Goal: Transaction & Acquisition: Purchase product/service

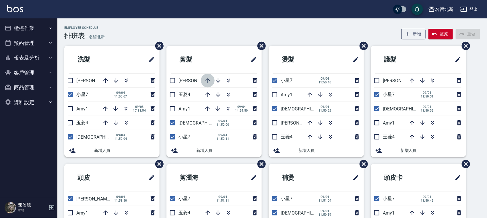
click at [207, 80] on icon "button" at bounding box center [207, 80] width 7 height 7
drag, startPoint x: 20, startPoint y: 19, endPoint x: 24, endPoint y: 25, distance: 7.0
click at [22, 22] on ul "櫃檯作業 打帳單 帳單列表 掛單列表 座位開單 營業儀表板 現金收支登錄 材料自購登錄 每日結帳 排班表 現場電腦打卡 預約管理 預約管理 單日預約紀錄 單週…" at bounding box center [28, 64] width 53 height 93
click at [25, 26] on button "櫃檯作業" at bounding box center [28, 28] width 53 height 15
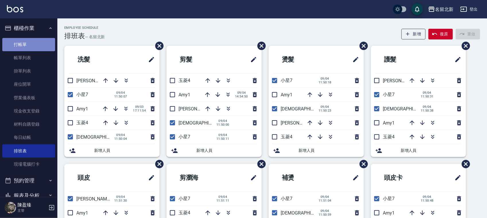
click at [39, 45] on link "打帳單" at bounding box center [28, 44] width 53 height 13
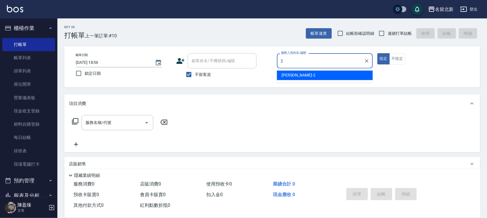
type input "[PERSON_NAME]-2"
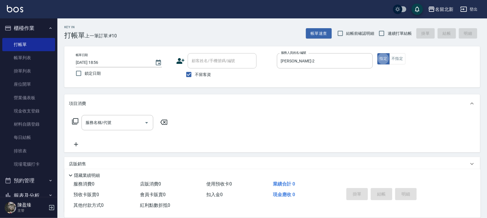
type button "true"
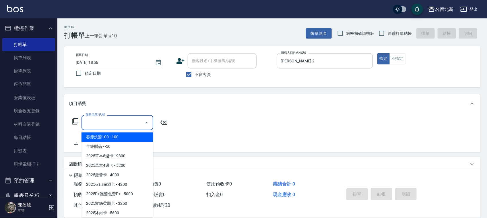
click at [124, 123] on input "服務名稱/代號" at bounding box center [113, 122] width 58 height 10
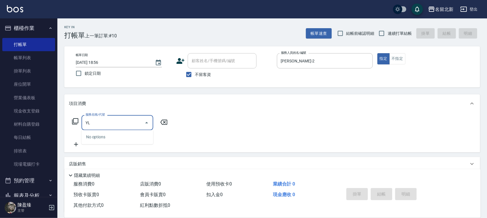
type input "Y"
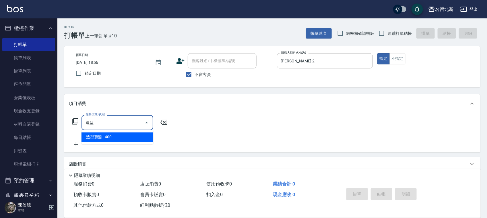
click at [105, 131] on ul "造型剪髮 - 400" at bounding box center [118, 137] width 72 height 14
click at [105, 137] on span "造型剪髮 - 400" at bounding box center [118, 136] width 72 height 9
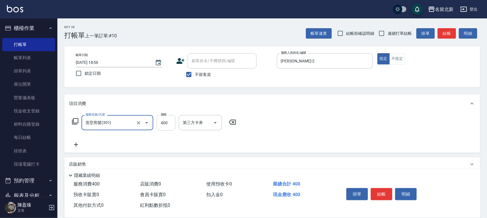
type input "造型剪髮(301)"
click at [168, 121] on input "400" at bounding box center [166, 123] width 19 height 16
type input "380"
click at [373, 188] on button "結帳" at bounding box center [382, 194] width 22 height 12
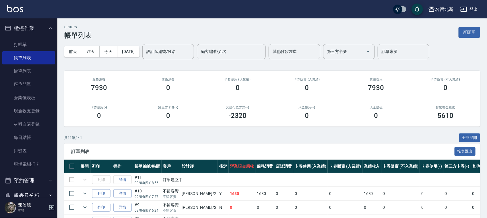
click at [39, 37] on ul "打帳單 帳單列表 掛單列表 座位開單 營業儀表板 現金收支登錄 材料自購登錄 每日結帳 排班表 現場電腦打卡" at bounding box center [28, 105] width 53 height 138
click at [41, 40] on link "打帳單" at bounding box center [28, 44] width 53 height 13
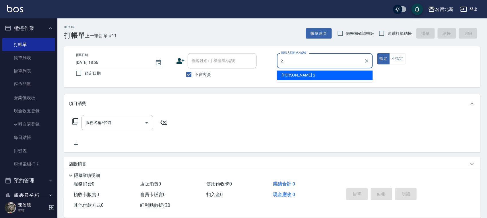
type input "[PERSON_NAME]-2"
type button "true"
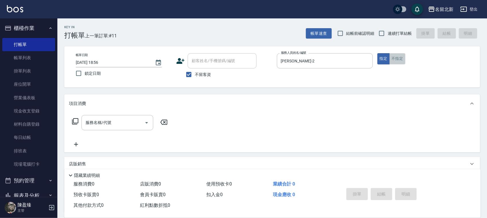
click at [394, 59] on button "不指定" at bounding box center [398, 58] width 16 height 11
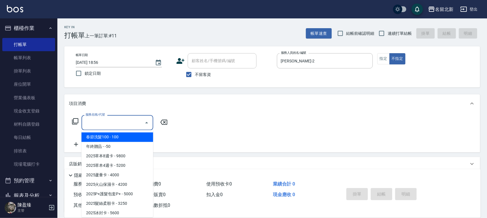
click at [124, 117] on div "服務名稱/代號" at bounding box center [118, 122] width 72 height 15
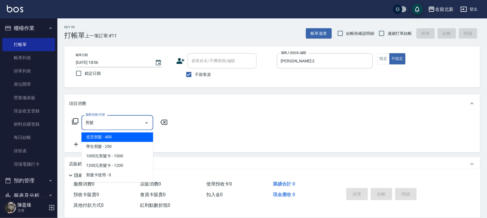
click at [127, 139] on span "造型剪髮 - 400" at bounding box center [118, 136] width 72 height 9
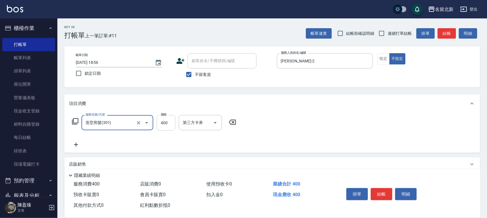
type input "造型剪髮(301)"
click at [169, 122] on input "400" at bounding box center [166, 123] width 19 height 16
type input "380"
click at [377, 196] on button "結帳" at bounding box center [382, 194] width 22 height 12
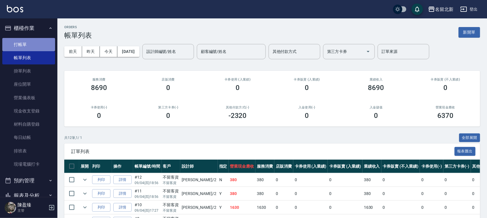
click at [29, 43] on link "打帳單" at bounding box center [28, 44] width 53 height 13
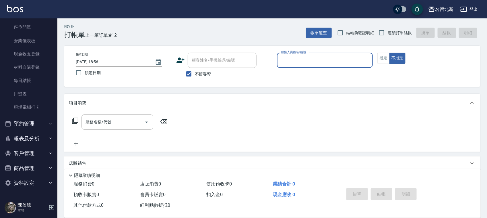
scroll to position [49, 0]
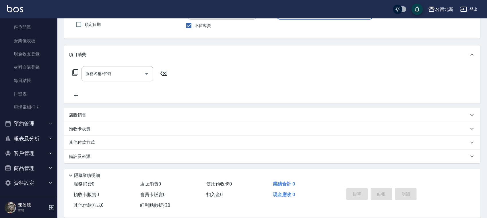
click at [41, 125] on button "預約管理" at bounding box center [28, 123] width 53 height 15
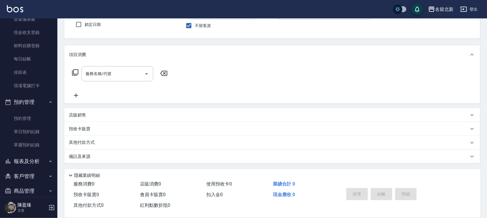
scroll to position [101, 0]
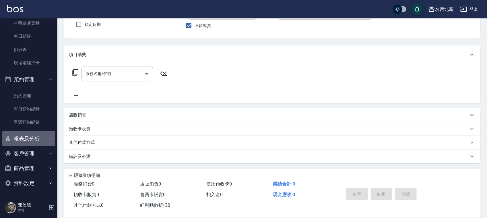
click at [40, 139] on button "報表及分析" at bounding box center [28, 138] width 53 height 15
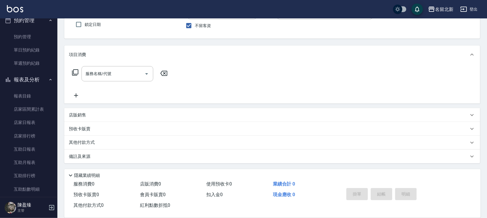
scroll to position [245, 0]
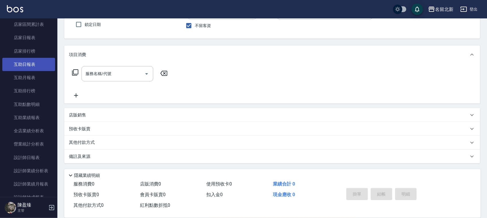
click at [31, 65] on link "互助日報表" at bounding box center [28, 64] width 53 height 13
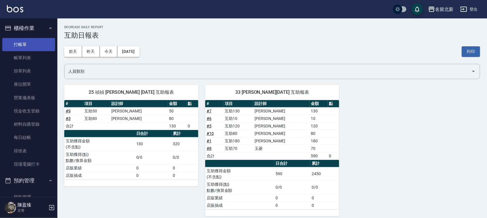
drag, startPoint x: 32, startPoint y: 44, endPoint x: 30, endPoint y: 45, distance: 3.0
click at [32, 43] on link "打帳單" at bounding box center [28, 44] width 53 height 13
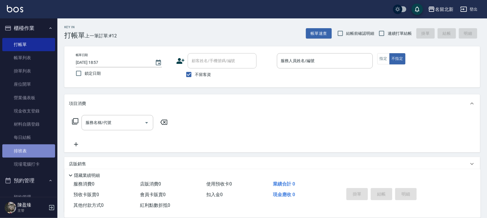
drag, startPoint x: 32, startPoint y: 148, endPoint x: 228, endPoint y: 208, distance: 205.1
click at [32, 147] on link "排班表" at bounding box center [28, 150] width 53 height 13
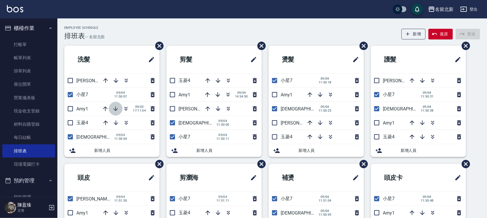
click at [117, 111] on icon "button" at bounding box center [115, 108] width 7 height 7
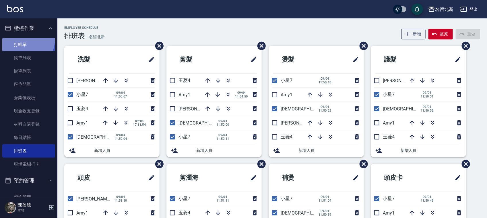
click at [20, 38] on link "打帳單" at bounding box center [28, 44] width 53 height 13
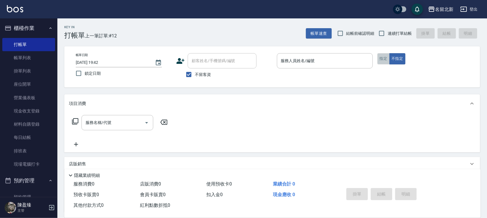
click at [384, 57] on button "指定" at bounding box center [384, 58] width 12 height 11
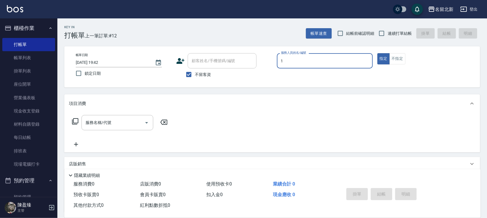
type input "[PERSON_NAME]-1"
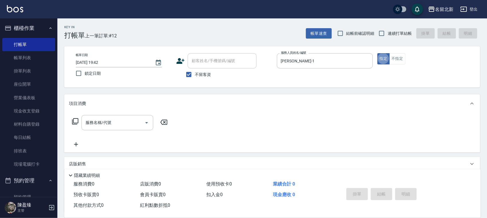
type button "true"
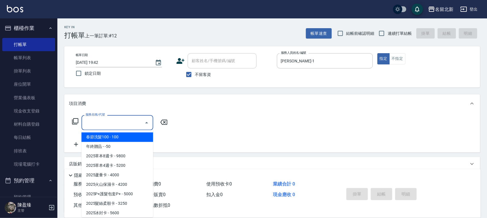
click at [105, 125] on input "服務名稱/代號" at bounding box center [113, 122] width 58 height 10
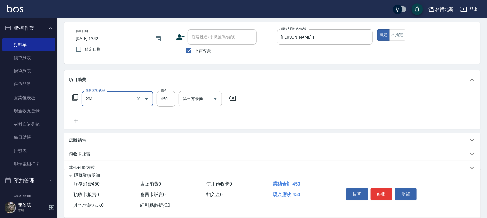
scroll to position [36, 0]
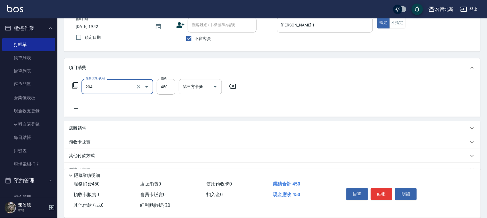
type input "髮質調理洗髮(204)"
click at [80, 110] on icon at bounding box center [76, 108] width 14 height 7
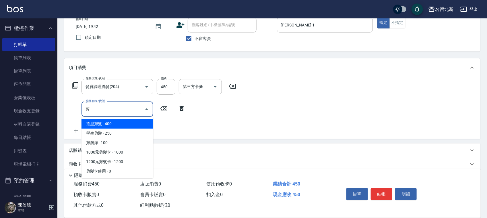
click at [125, 118] on ul "造型剪髮 - 400 學生剪髮 - 250 剪瀏海 - 100 1000元剪髮卡 - 1000 1200元剪髮卡 - 1200 剪髮卡使用 - 0" at bounding box center [118, 147] width 72 height 61
drag, startPoint x: 124, startPoint y: 121, endPoint x: 137, endPoint y: 122, distance: 12.7
click at [124, 121] on span "造型剪髮 - 400" at bounding box center [118, 123] width 72 height 9
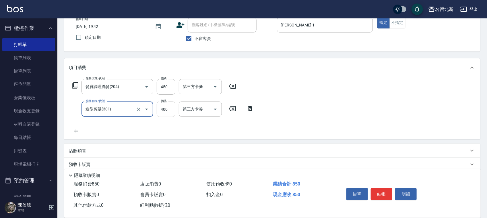
type input "造型剪髮(301)"
click at [169, 110] on input "400" at bounding box center [166, 109] width 19 height 16
type input "360"
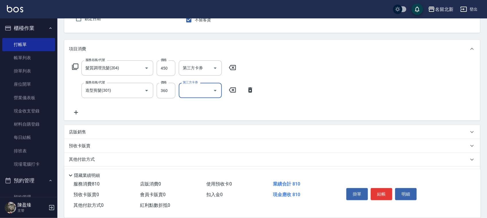
scroll to position [71, 0]
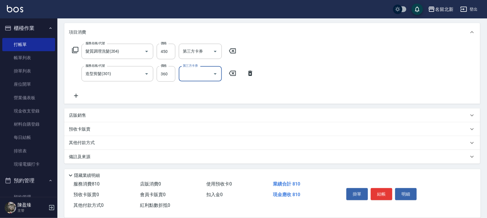
click at [97, 136] on div "其他付款方式" at bounding box center [272, 143] width 416 height 14
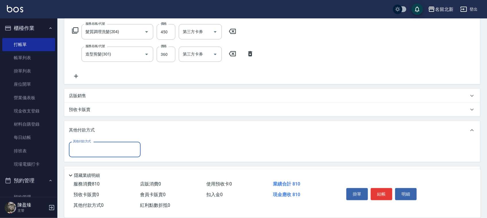
scroll to position [107, 0]
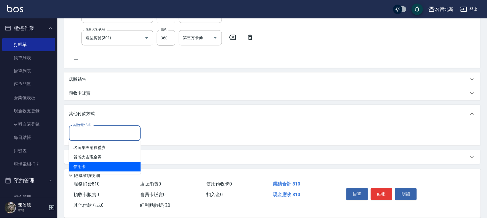
type input "信用卡"
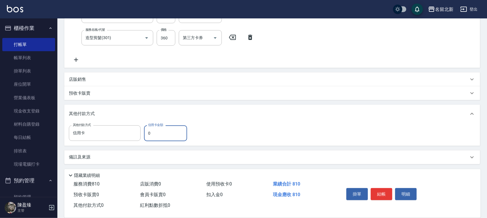
click at [161, 134] on input "0" at bounding box center [165, 133] width 43 height 16
type input "810"
click at [381, 190] on button "結帳" at bounding box center [382, 194] width 22 height 12
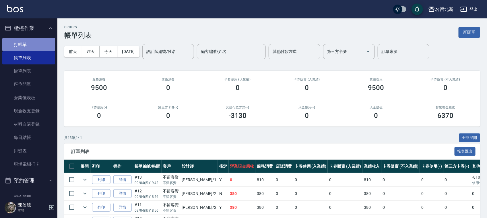
click at [32, 39] on link "打帳單" at bounding box center [28, 44] width 53 height 13
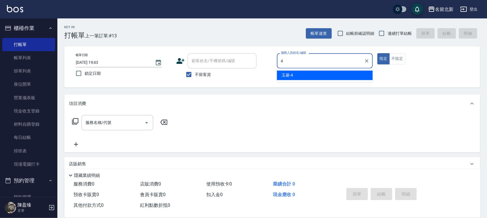
type input "玉菱-4"
type button "true"
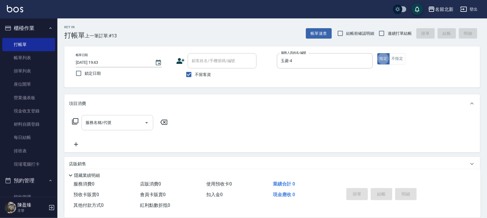
click at [94, 122] on input "服務名稱/代號" at bounding box center [113, 122] width 58 height 10
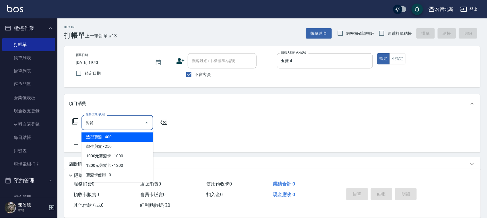
click at [140, 137] on span "造型剪髮 - 400" at bounding box center [118, 136] width 72 height 9
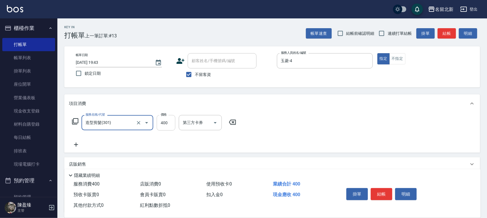
type input "造型剪髮(301)"
drag, startPoint x: 165, startPoint y: 125, endPoint x: 160, endPoint y: 124, distance: 5.9
click at [164, 125] on input "400" at bounding box center [166, 123] width 19 height 16
type input "380"
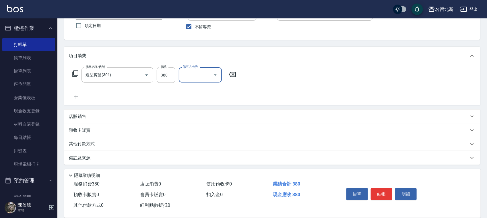
scroll to position [49, 0]
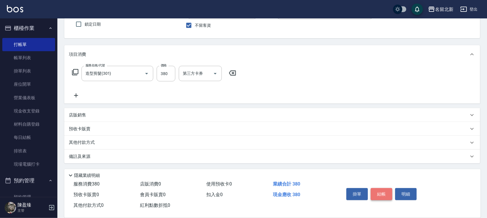
click at [385, 190] on button "結帳" at bounding box center [382, 194] width 22 height 12
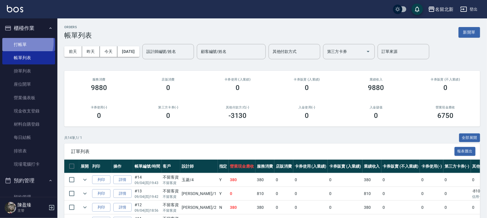
drag, startPoint x: 19, startPoint y: 42, endPoint x: 45, endPoint y: 45, distance: 26.6
click at [19, 42] on link "打帳單" at bounding box center [28, 44] width 53 height 13
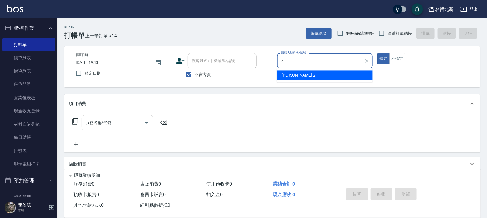
type input "[PERSON_NAME]-2"
type button "true"
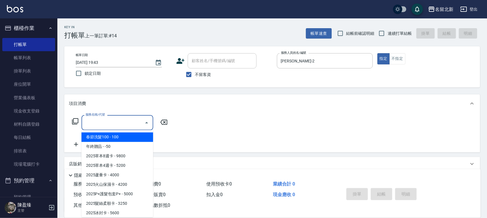
click at [100, 124] on input "服務名稱/代號" at bounding box center [113, 122] width 58 height 10
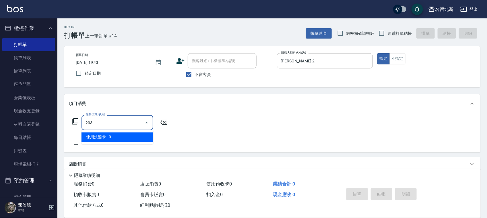
type input "使用洗髮卡(203)"
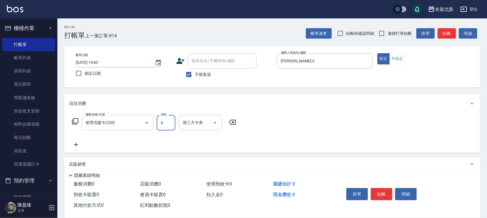
type input "0"
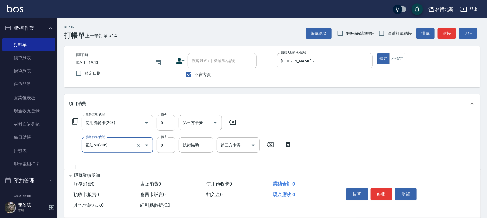
type input "互助60(706)"
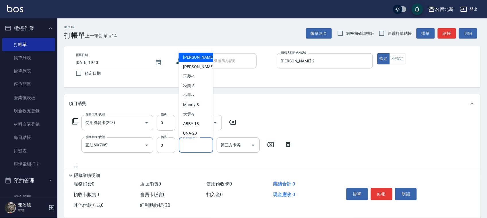
click at [188, 144] on input "技術協助-1" at bounding box center [195, 145] width 29 height 10
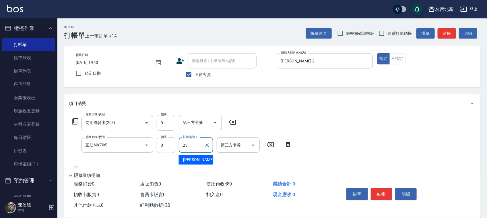
type input "禎禎-25"
click at [380, 190] on button "結帳" at bounding box center [382, 194] width 22 height 12
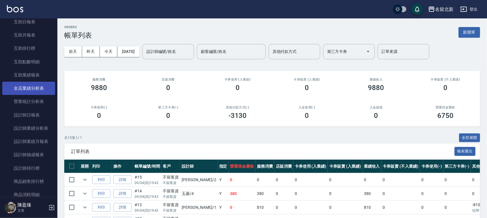
scroll to position [251, 0]
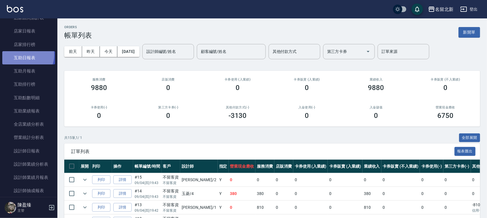
click at [24, 55] on link "互助日報表" at bounding box center [28, 57] width 53 height 13
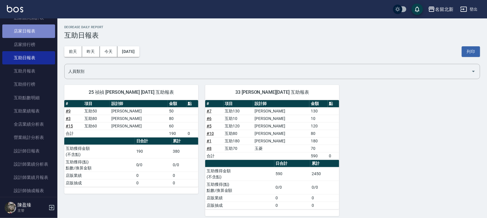
click at [39, 30] on link "店家日報表" at bounding box center [28, 30] width 53 height 13
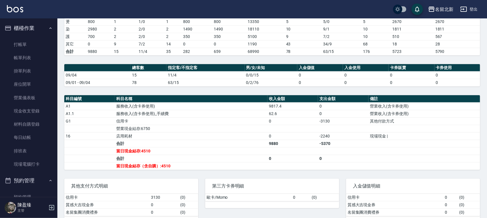
scroll to position [118, 0]
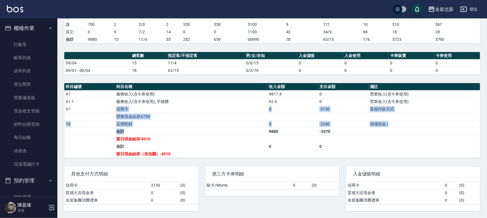
drag, startPoint x: 125, startPoint y: 114, endPoint x: 177, endPoint y: 131, distance: 54.7
click at [177, 131] on tbody "A1 服務收入(含卡券使用) 9817.4 0 營業收入(含卡券使用) A1.1 服務收入(含卡券使用)_手續費 62.6 0 營業收入(含卡券使用) G1 …" at bounding box center [272, 123] width 416 height 67
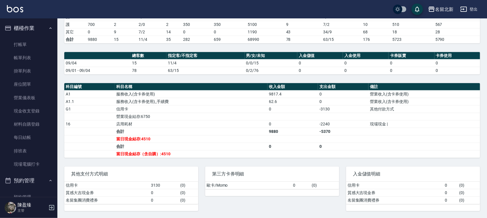
drag, startPoint x: 185, startPoint y: 136, endPoint x: 191, endPoint y: 137, distance: 5.7
click at [187, 136] on td "當日現金結存:4510" at bounding box center [191, 138] width 153 height 7
